Goal: Find contact information: Find contact information

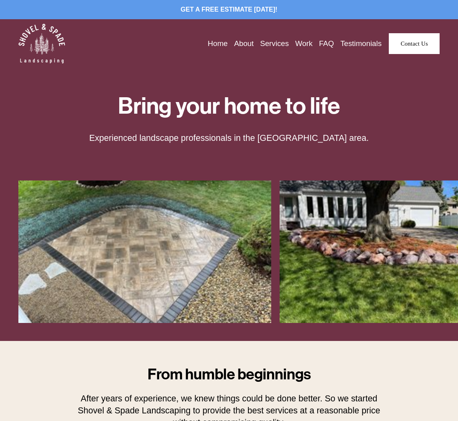
click at [412, 44] on link "Contact Us" at bounding box center [414, 43] width 51 height 21
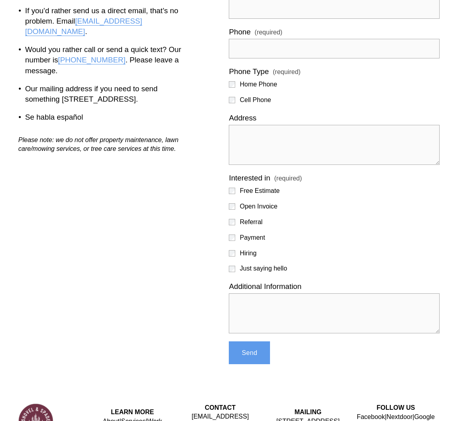
scroll to position [190, 0]
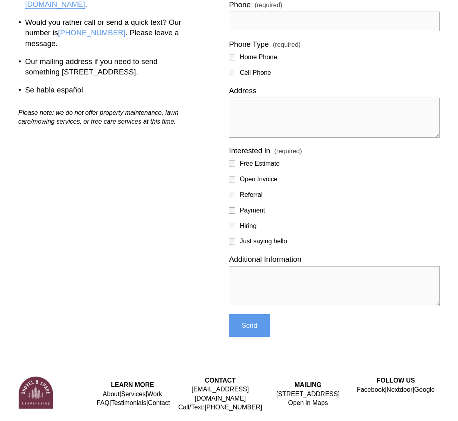
click at [175, 268] on div "Let’s get started Please fill out the contact form and provide as much detail a…" at bounding box center [229, 123] width 458 height 427
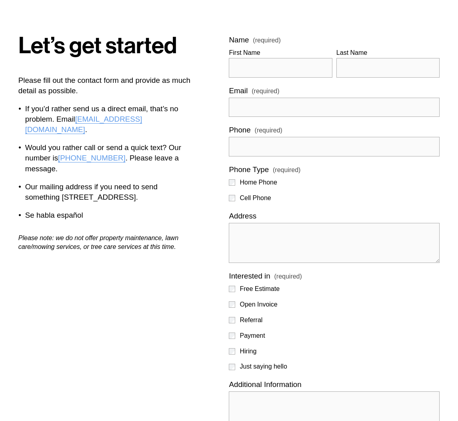
scroll to position [0, 0]
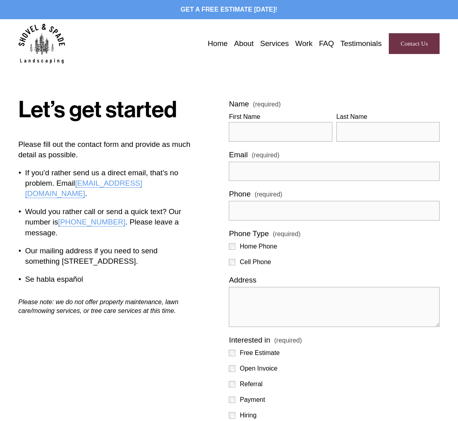
drag, startPoint x: 203, startPoint y: 343, endPoint x: 197, endPoint y: 346, distance: 6.6
click at [203, 343] on div "Let’s get started Please fill out the contact form and provide as much detail a…" at bounding box center [229, 312] width 458 height 427
